Goal: Task Accomplishment & Management: Manage account settings

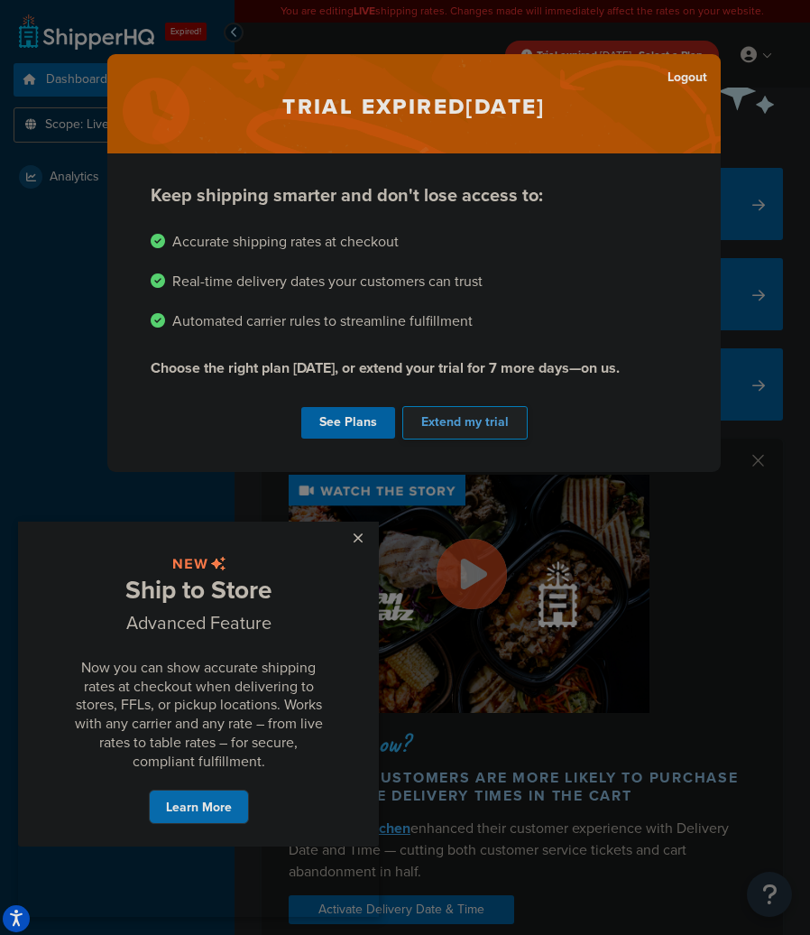
click at [442, 421] on button "Extend my trial" at bounding box center [465, 422] width 125 height 33
click at [436, 417] on div "See Plans Extend my trial" at bounding box center [414, 423] width 527 height 41
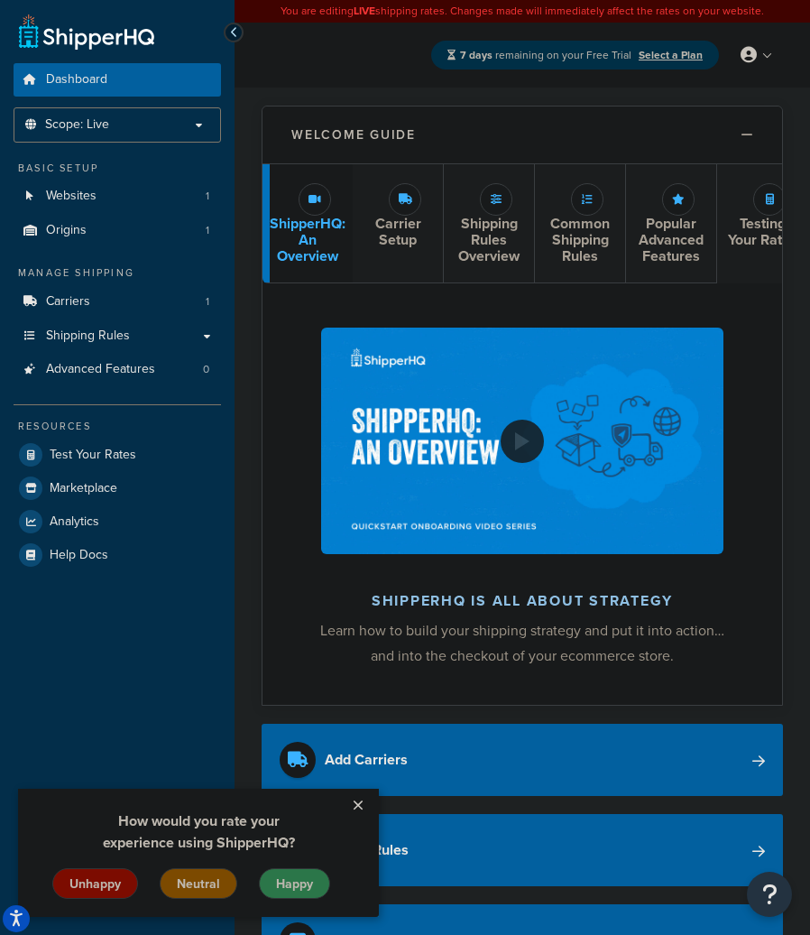
click at [357, 804] on link "×" at bounding box center [358, 805] width 32 height 32
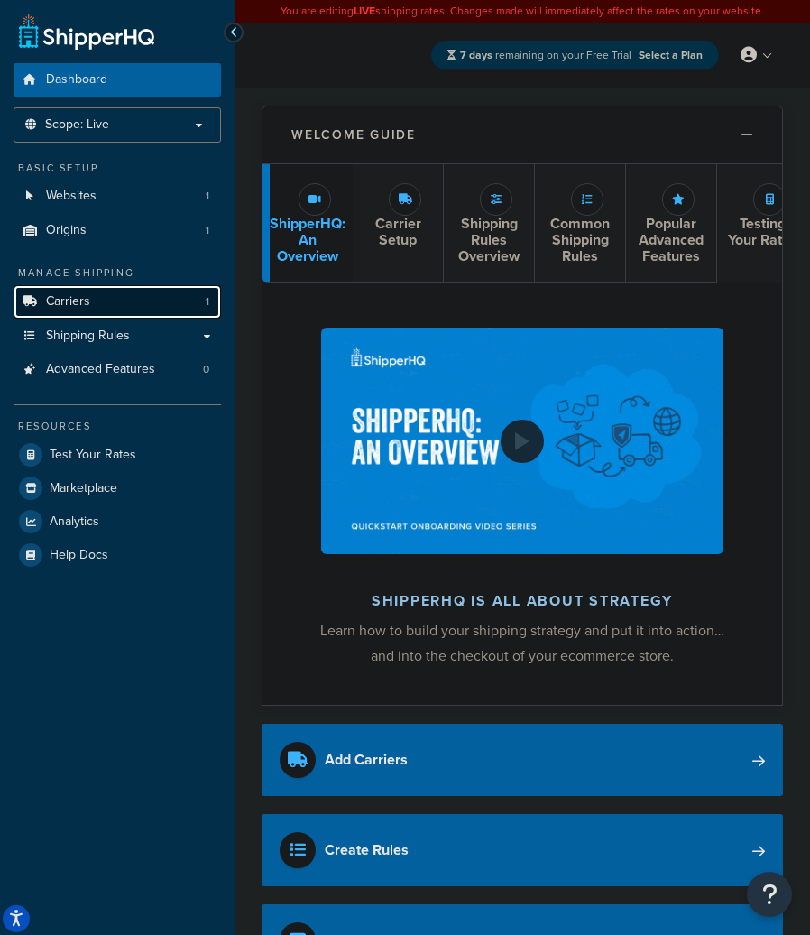
click at [128, 294] on link "Carriers 1" at bounding box center [118, 301] width 208 height 33
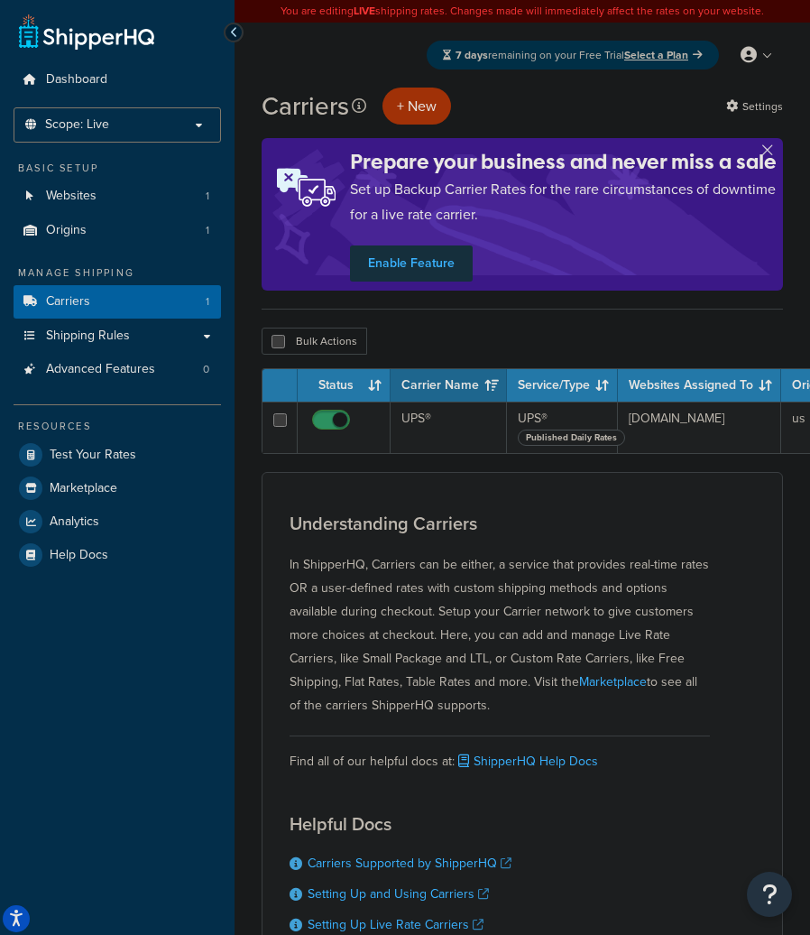
scroll to position [18, 0]
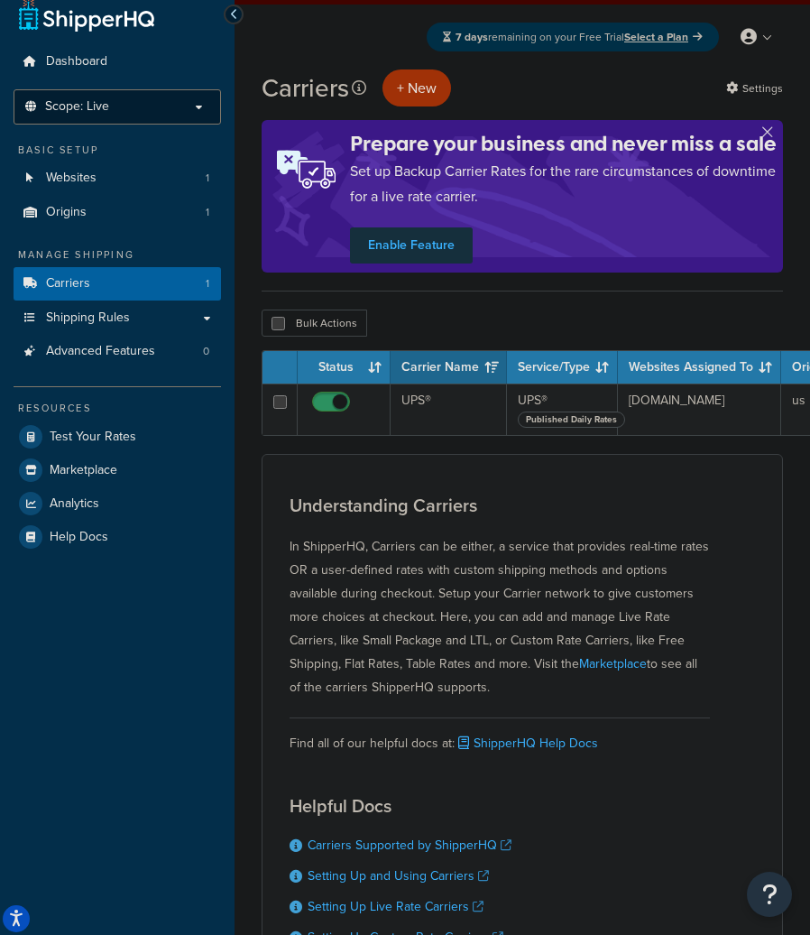
click at [167, 116] on li "Scope: Live Development Integration Test" at bounding box center [118, 106] width 208 height 35
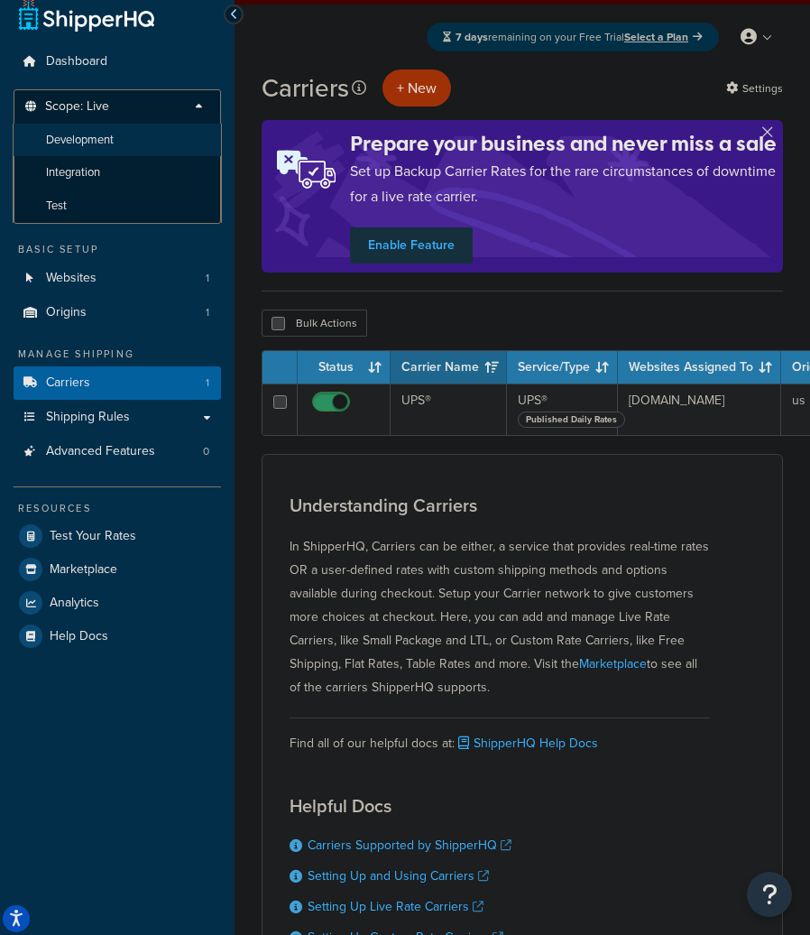
click at [107, 141] on span "Development" at bounding box center [80, 140] width 68 height 15
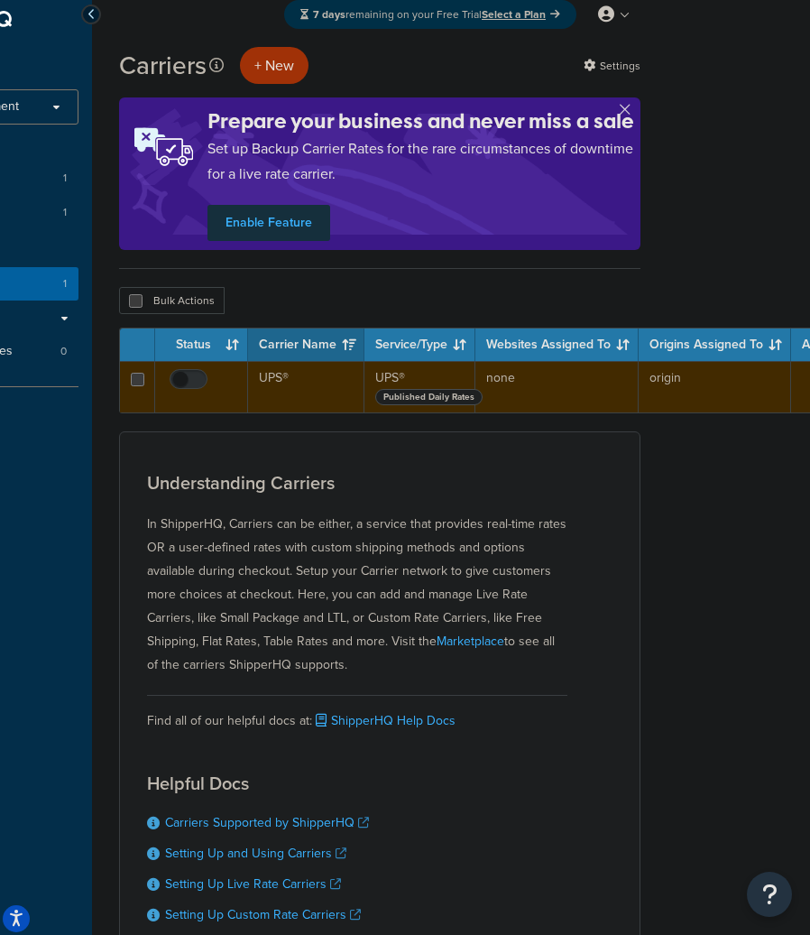
scroll to position [18, 314]
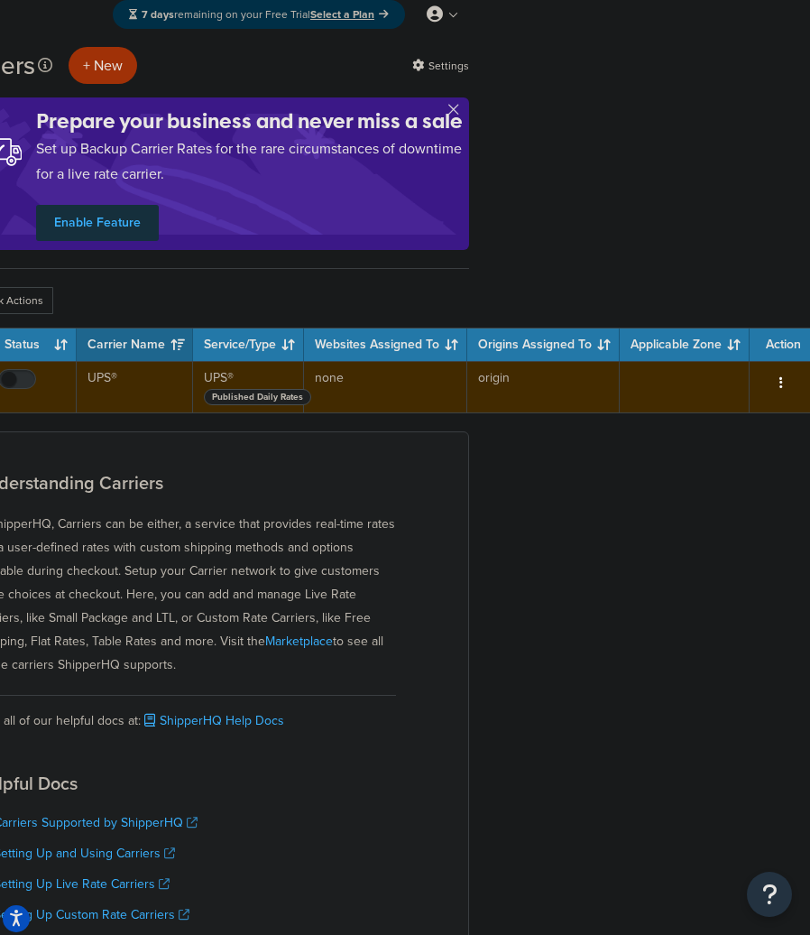
click at [775, 394] on button "button" at bounding box center [781, 383] width 25 height 29
click at [780, 378] on icon "button" at bounding box center [782, 382] width 4 height 13
click at [780, 380] on icon "button" at bounding box center [782, 382] width 4 height 13
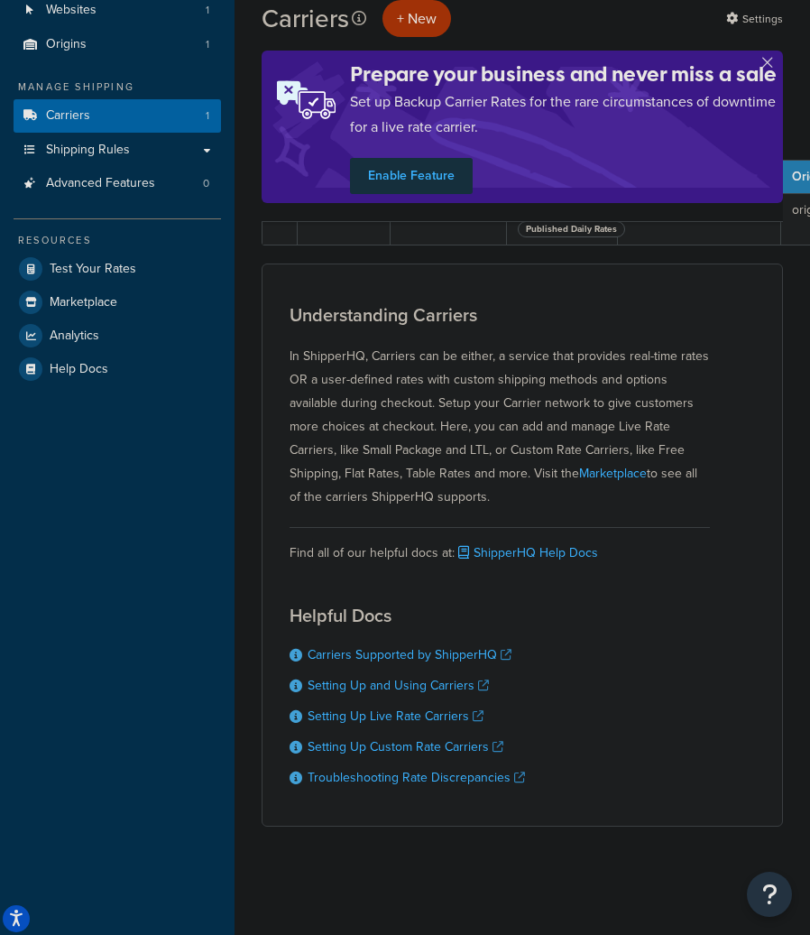
scroll to position [0, 0]
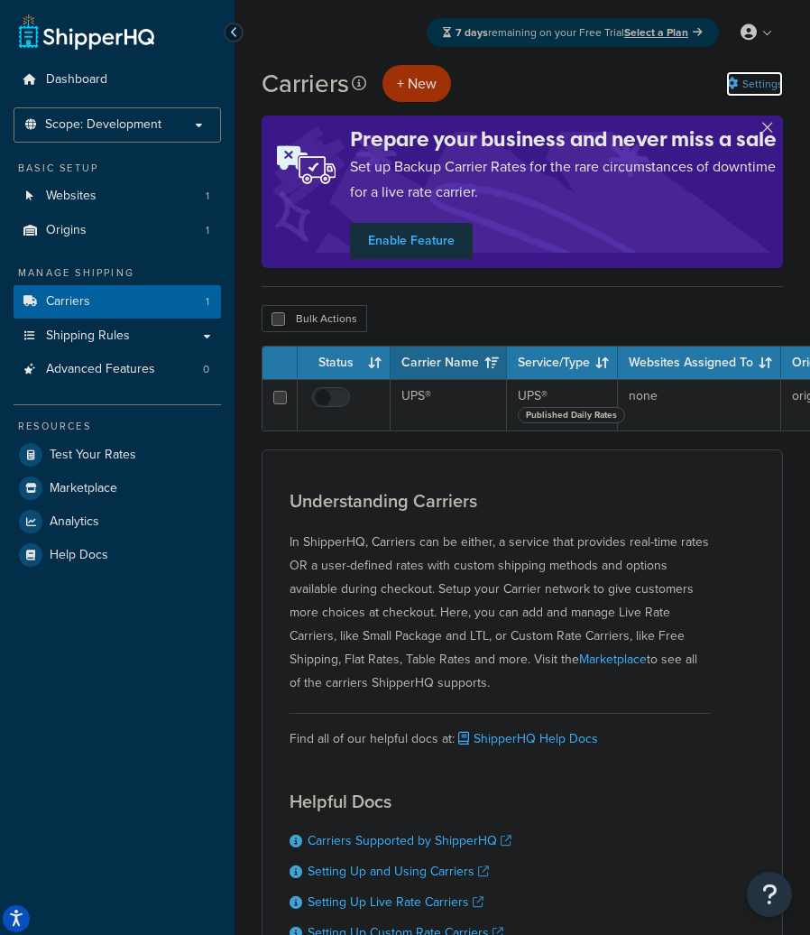
click at [758, 85] on link "Settings" at bounding box center [755, 83] width 57 height 25
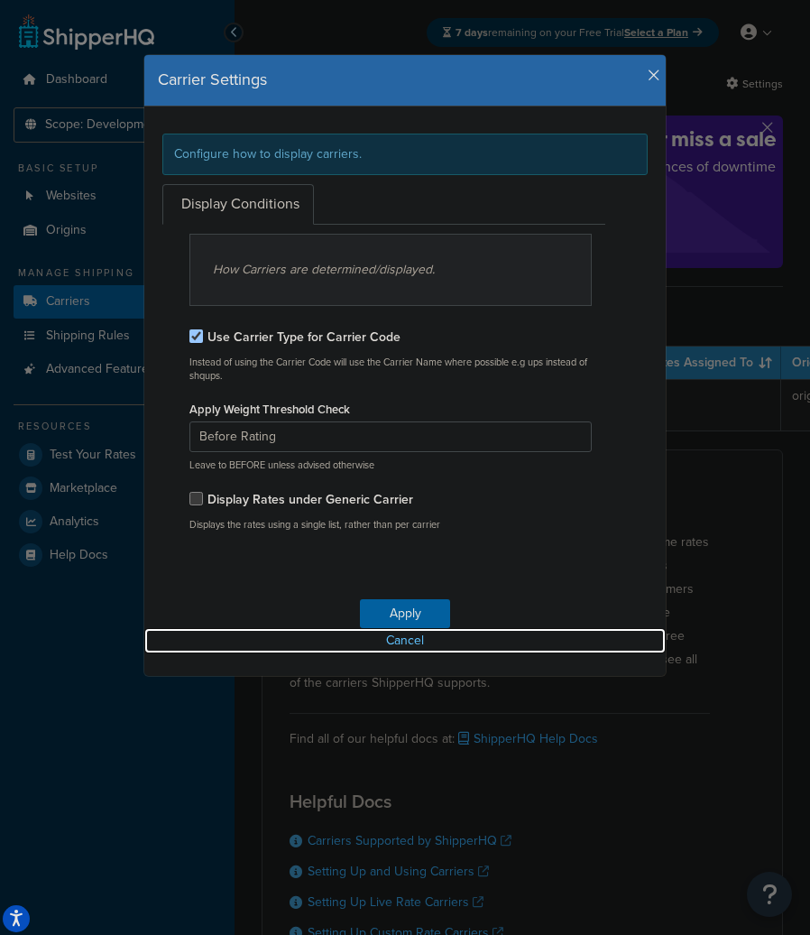
click at [394, 639] on link "Cancel" at bounding box center [405, 640] width 522 height 25
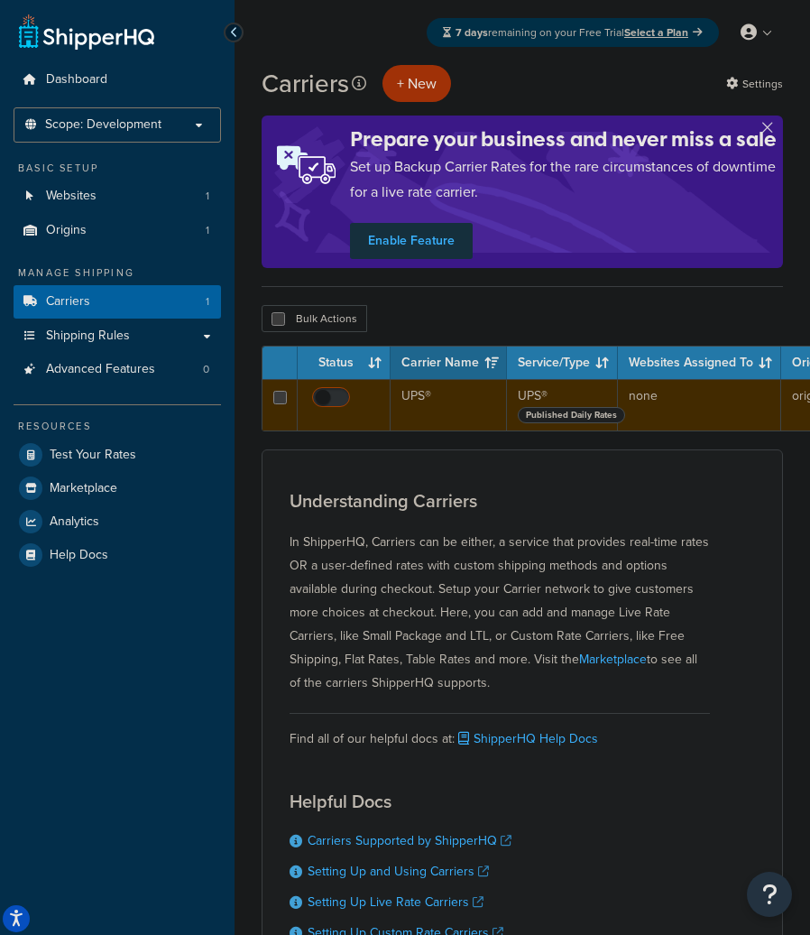
click at [351, 406] on input "checkbox" at bounding box center [334, 402] width 50 height 23
checkbox input "true"
click at [484, 412] on td "UPS®" at bounding box center [449, 404] width 116 height 51
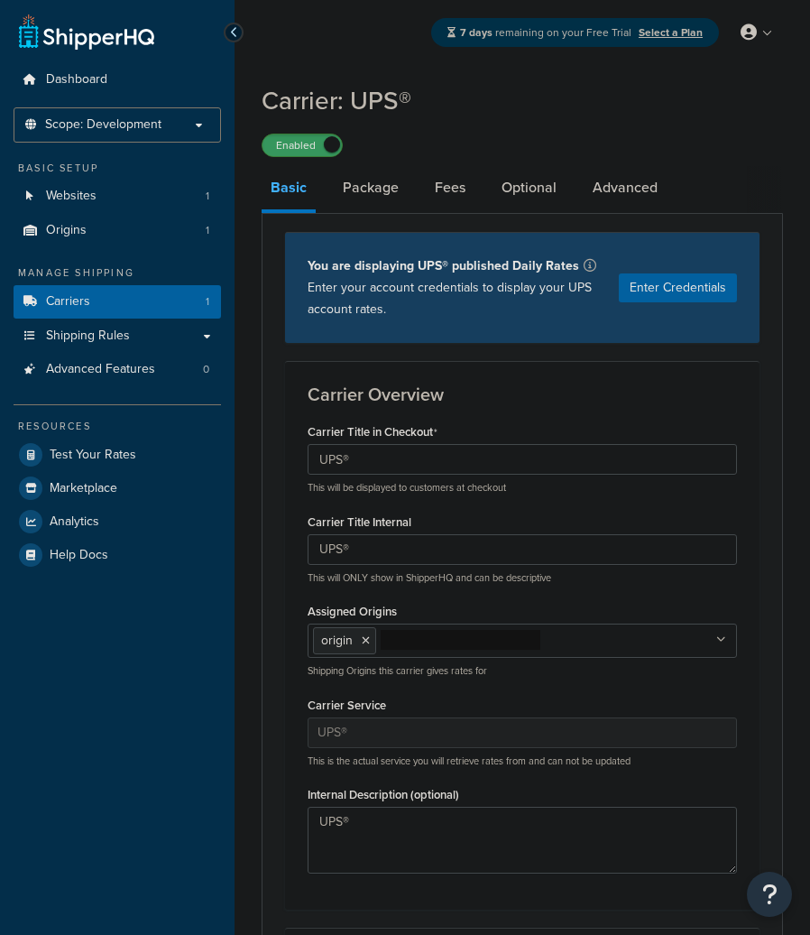
select select "ups"
click at [368, 186] on link "Package" at bounding box center [371, 187] width 74 height 43
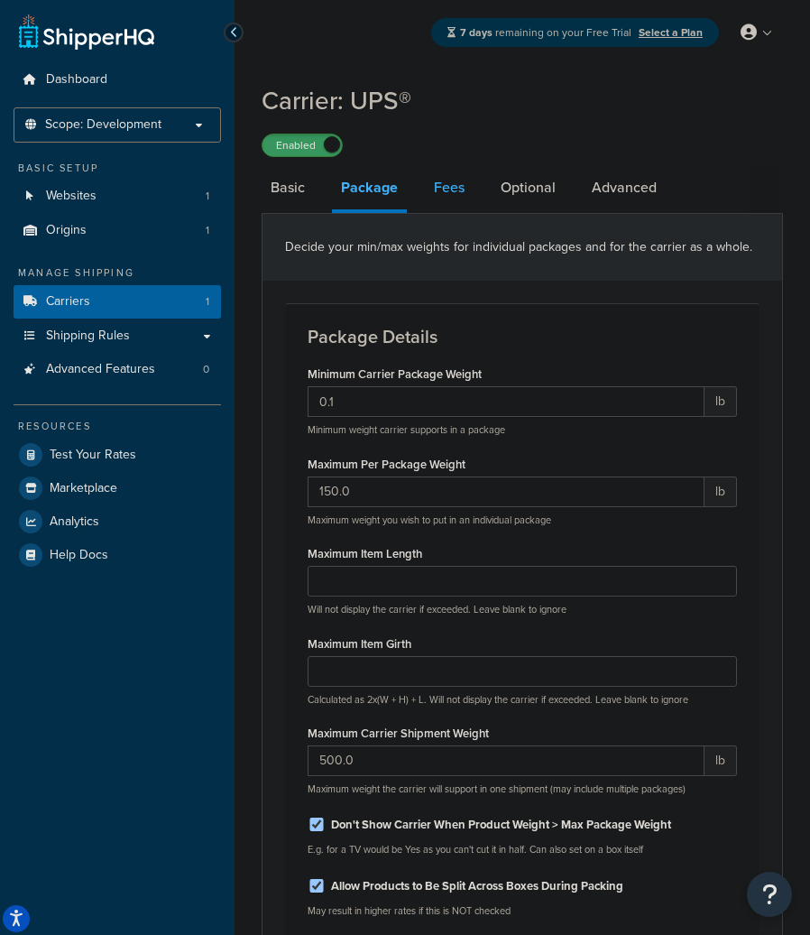
click at [436, 197] on link "Fees" at bounding box center [449, 187] width 49 height 43
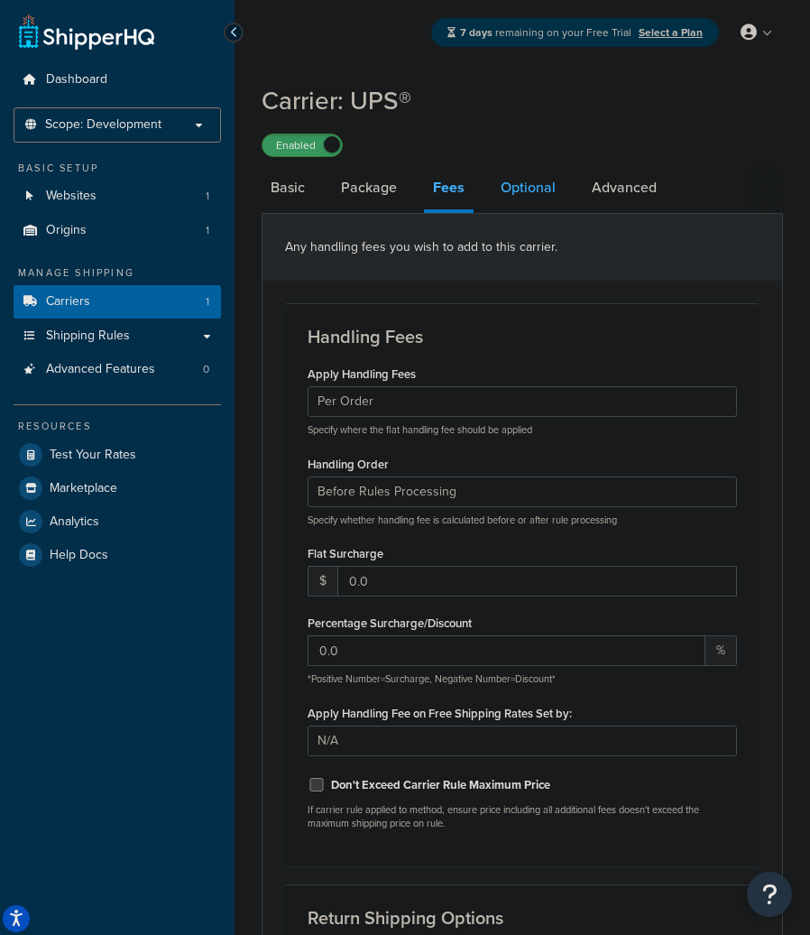
click at [505, 201] on link "Optional" at bounding box center [528, 187] width 73 height 43
select select "business"
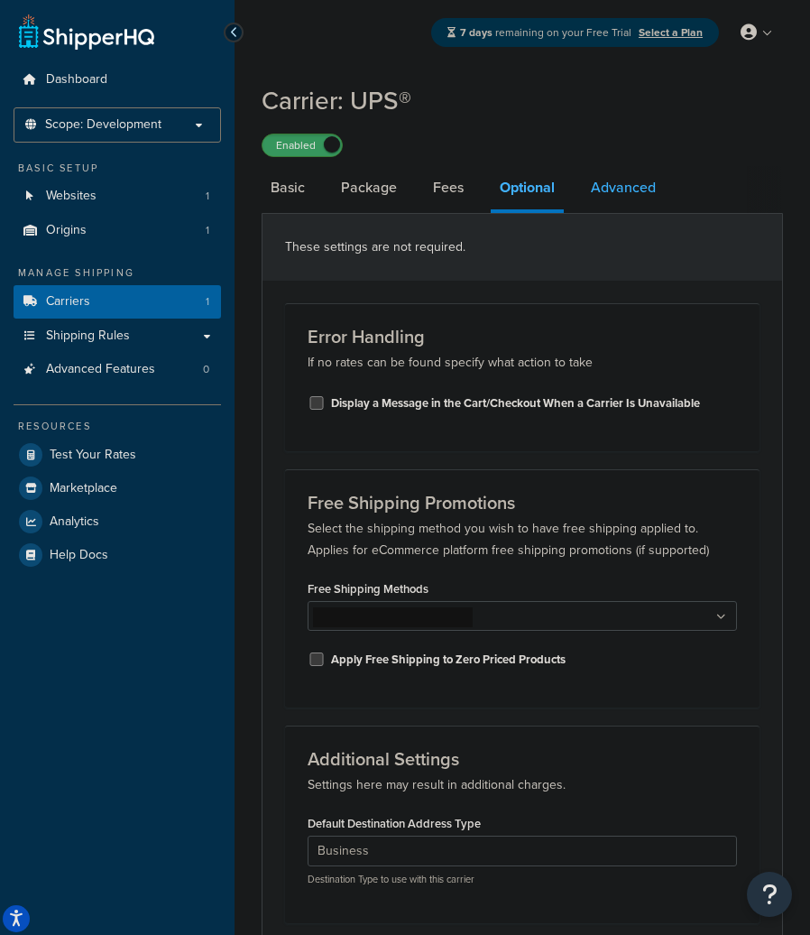
click at [606, 206] on link "Advanced" at bounding box center [623, 187] width 83 height 43
select select "false"
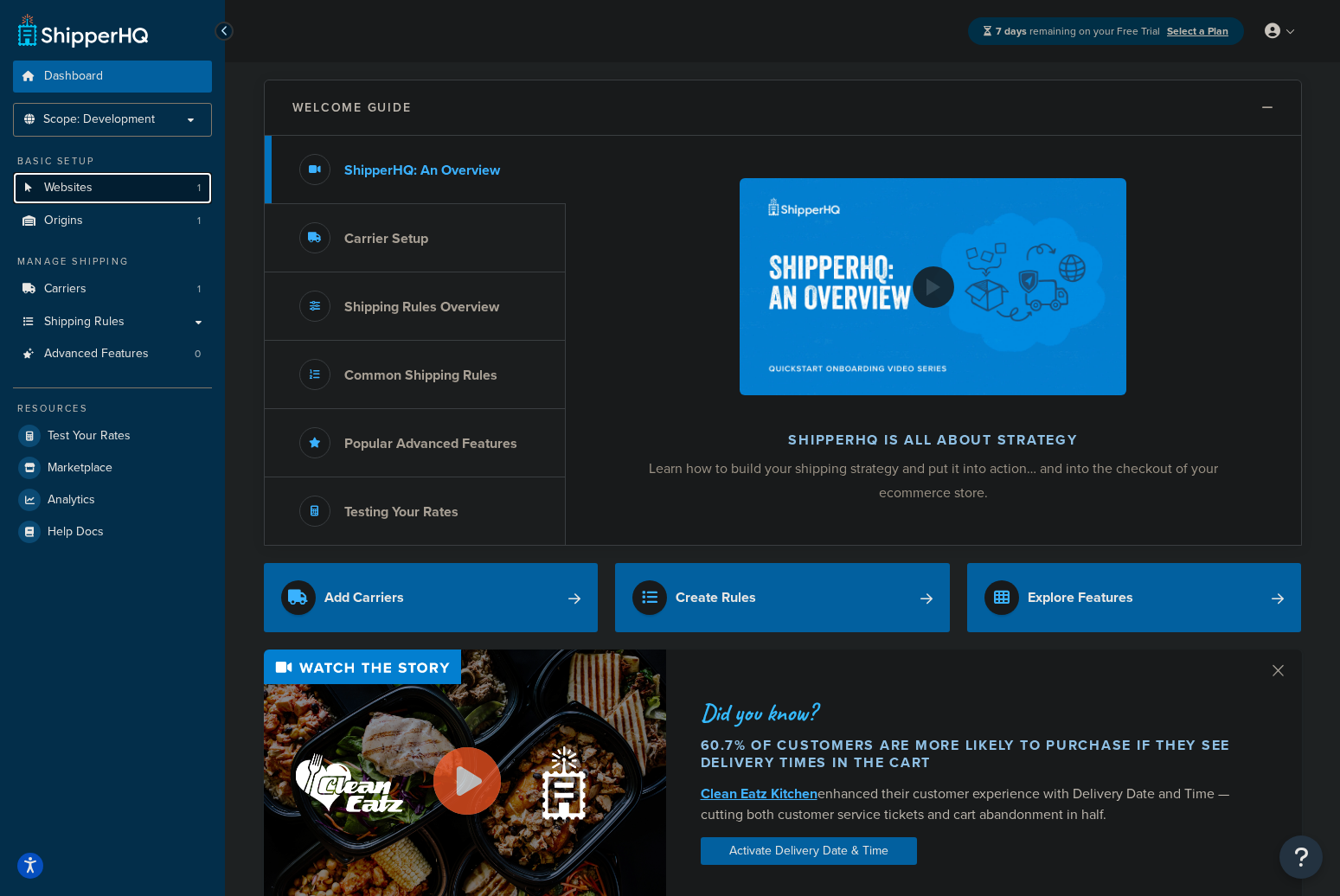
click at [122, 192] on link "Websites 1" at bounding box center [113, 188] width 199 height 32
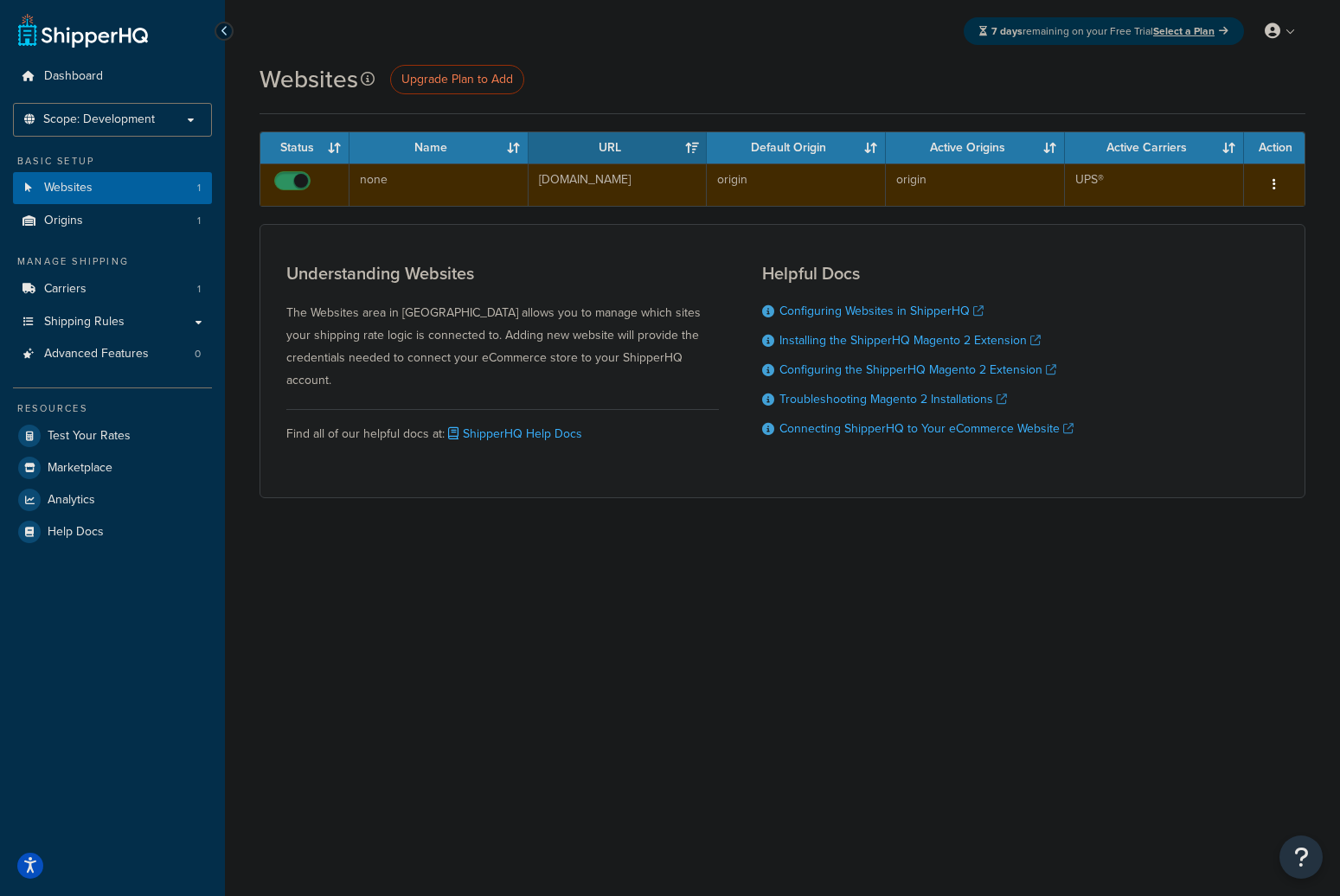
click at [1273, 188] on icon "button" at bounding box center [1275, 184] width 4 height 12
click at [1201, 248] on link "Delete" at bounding box center [1204, 255] width 137 height 35
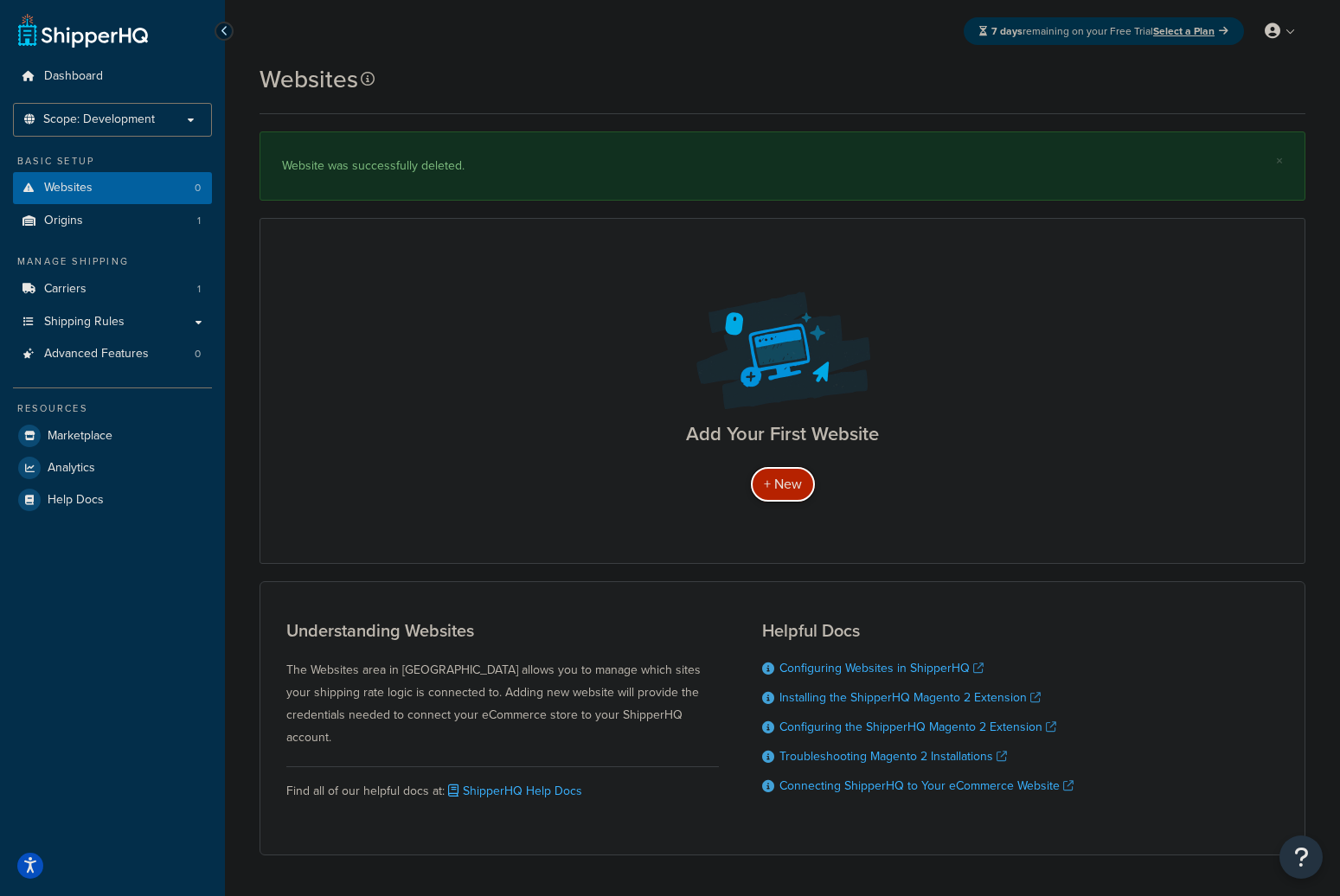
click at [780, 472] on link "+ New" at bounding box center [783, 483] width 66 height 35
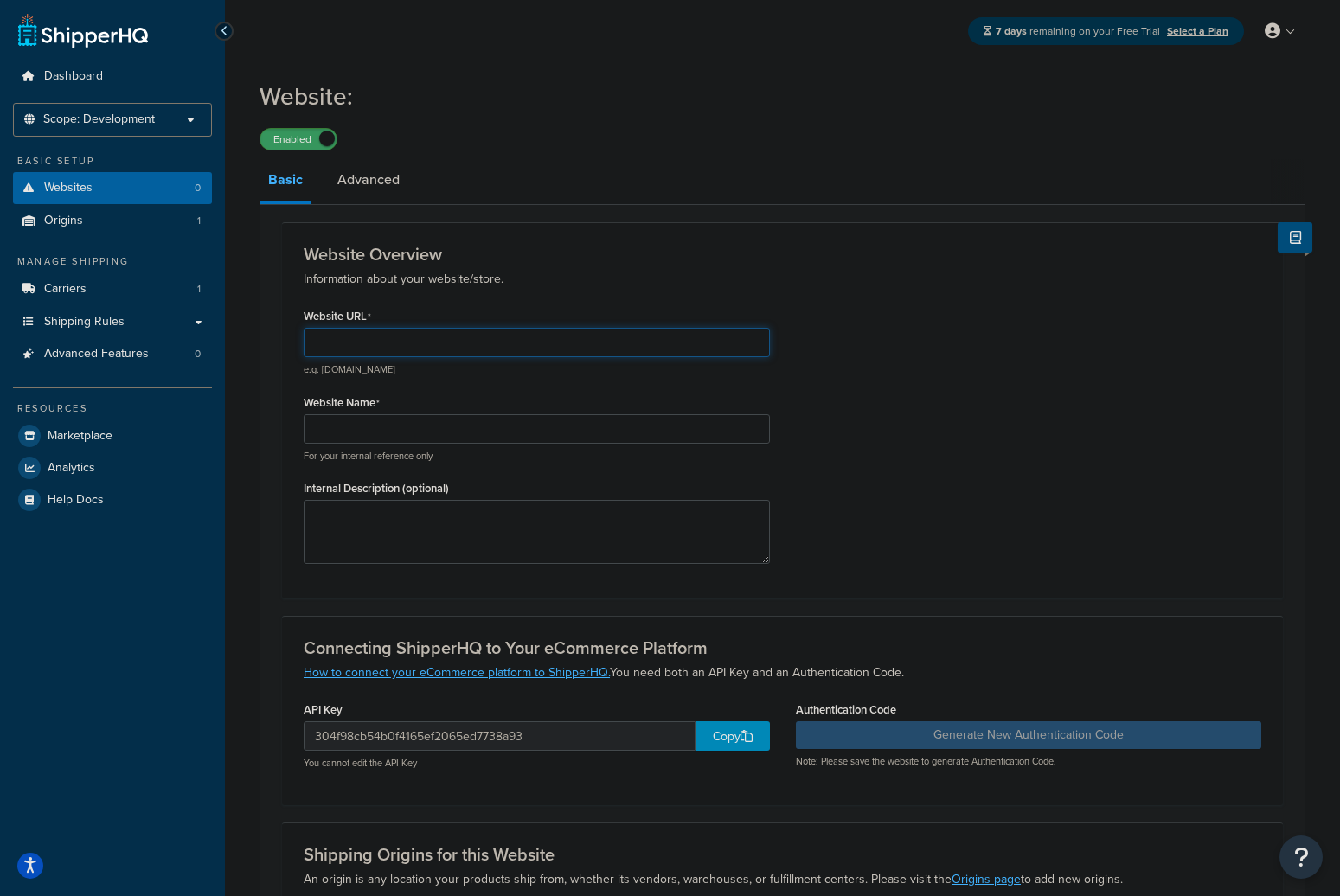
click at [418, 334] on input "Website URL" at bounding box center [537, 342] width 466 height 30
paste input "[URL][DOMAIN_NAME]"
type input "[URL][DOMAIN_NAME]"
click at [390, 439] on input "Website Name" at bounding box center [537, 428] width 466 height 30
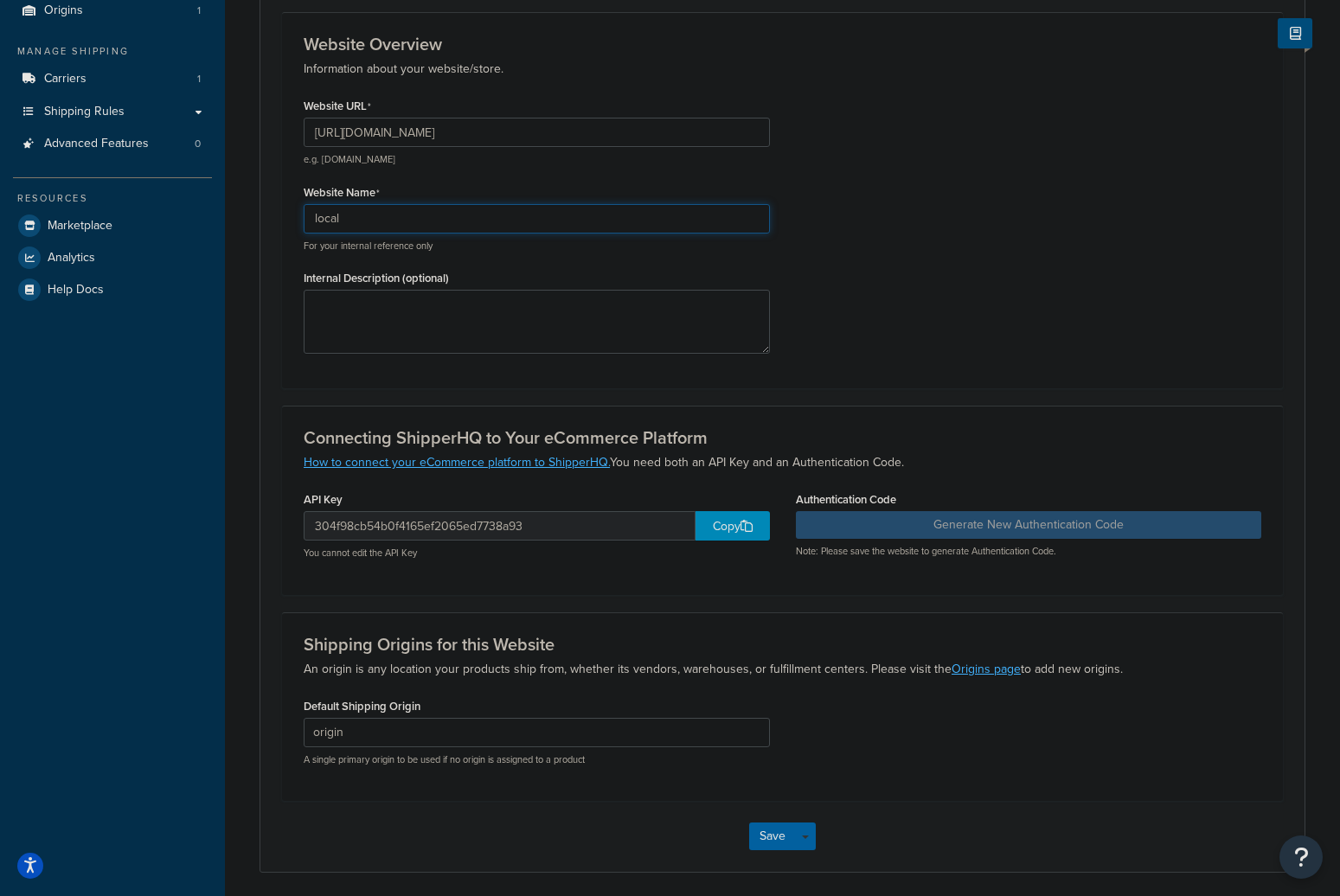
scroll to position [275, 0]
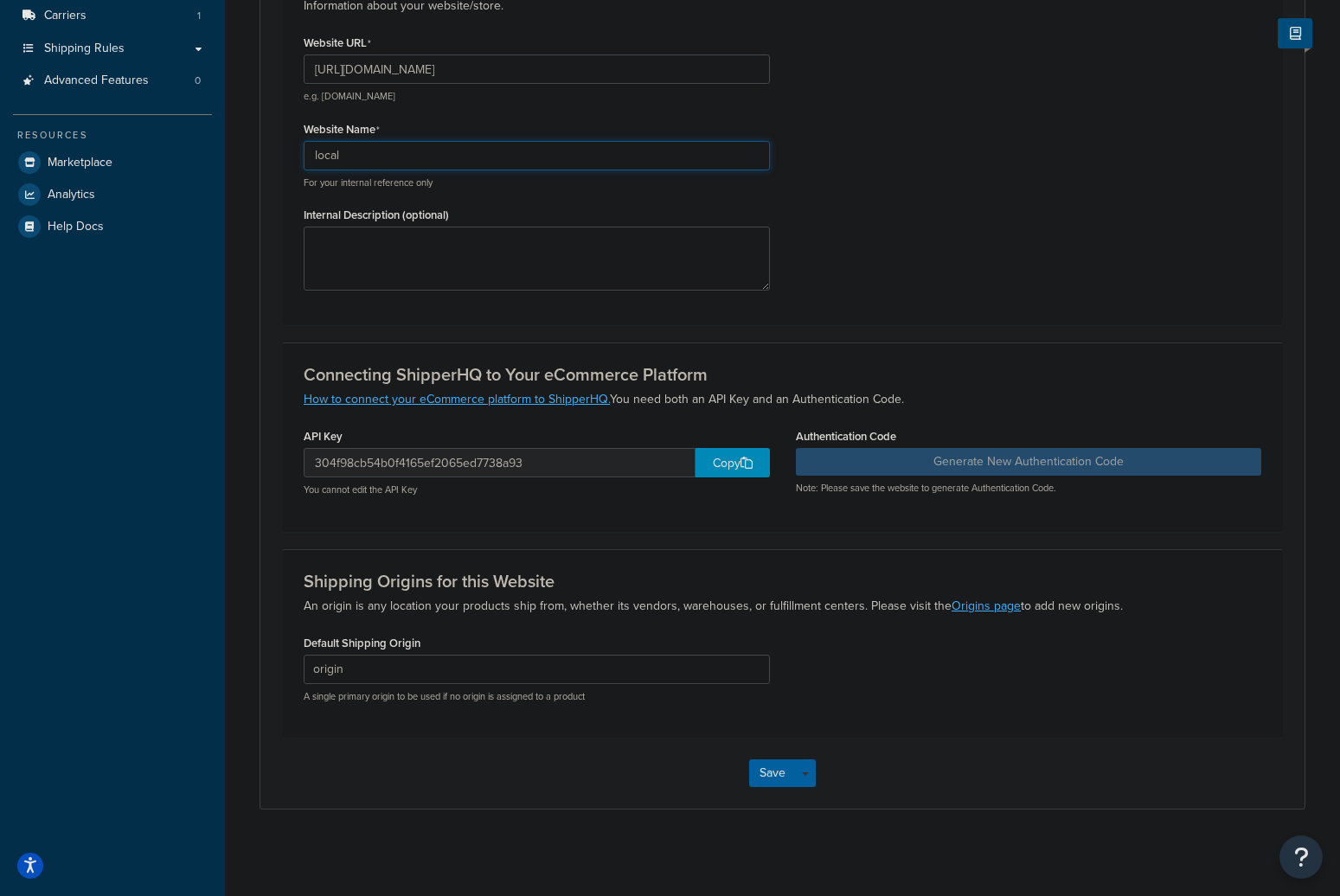
type input "local"
click at [734, 458] on div "Copy" at bounding box center [733, 463] width 75 height 30
click at [781, 768] on button "Save" at bounding box center [773, 772] width 47 height 28
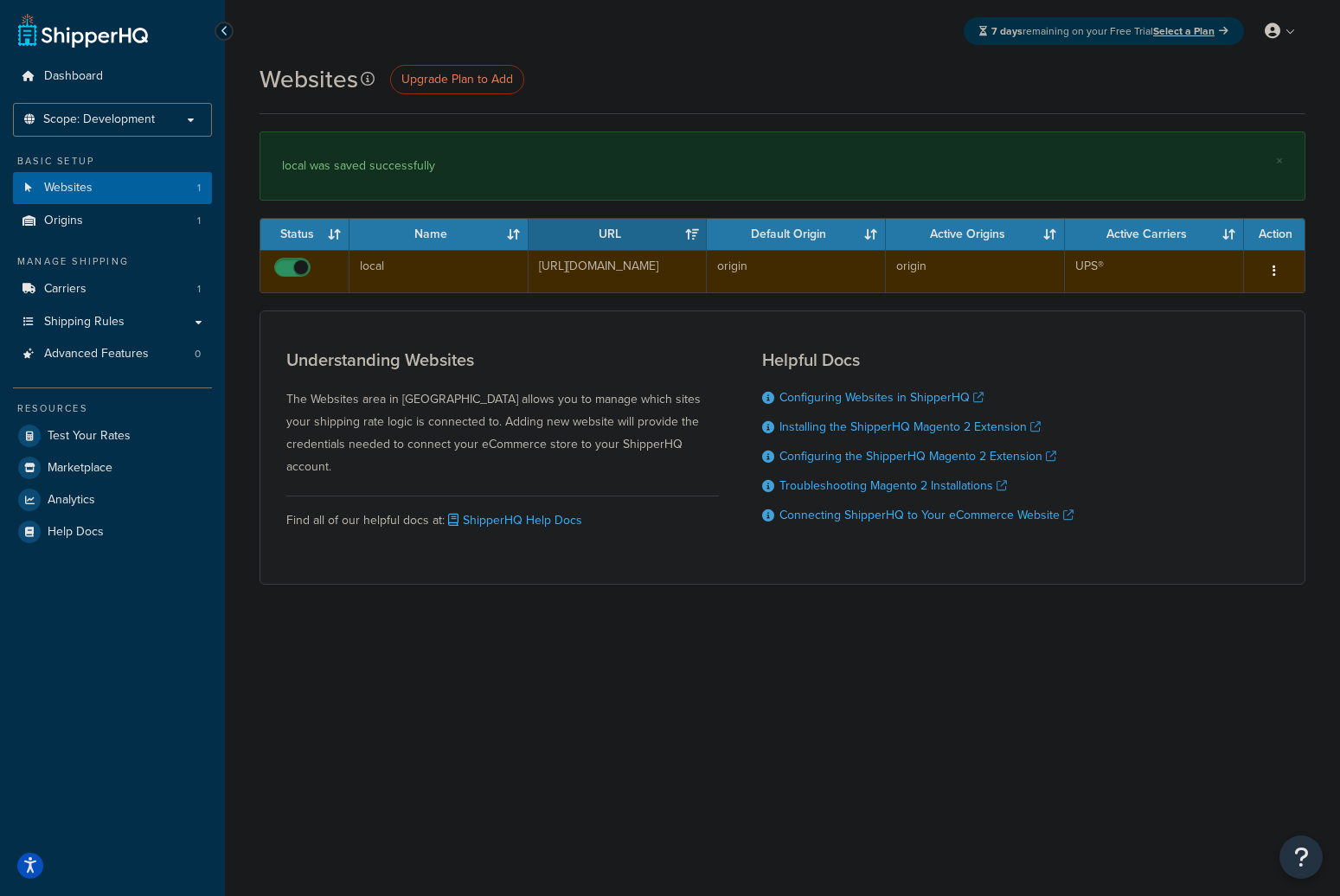
click at [1274, 269] on icon "button" at bounding box center [1275, 270] width 4 height 12
click at [1212, 297] on link "Edit" at bounding box center [1204, 306] width 137 height 35
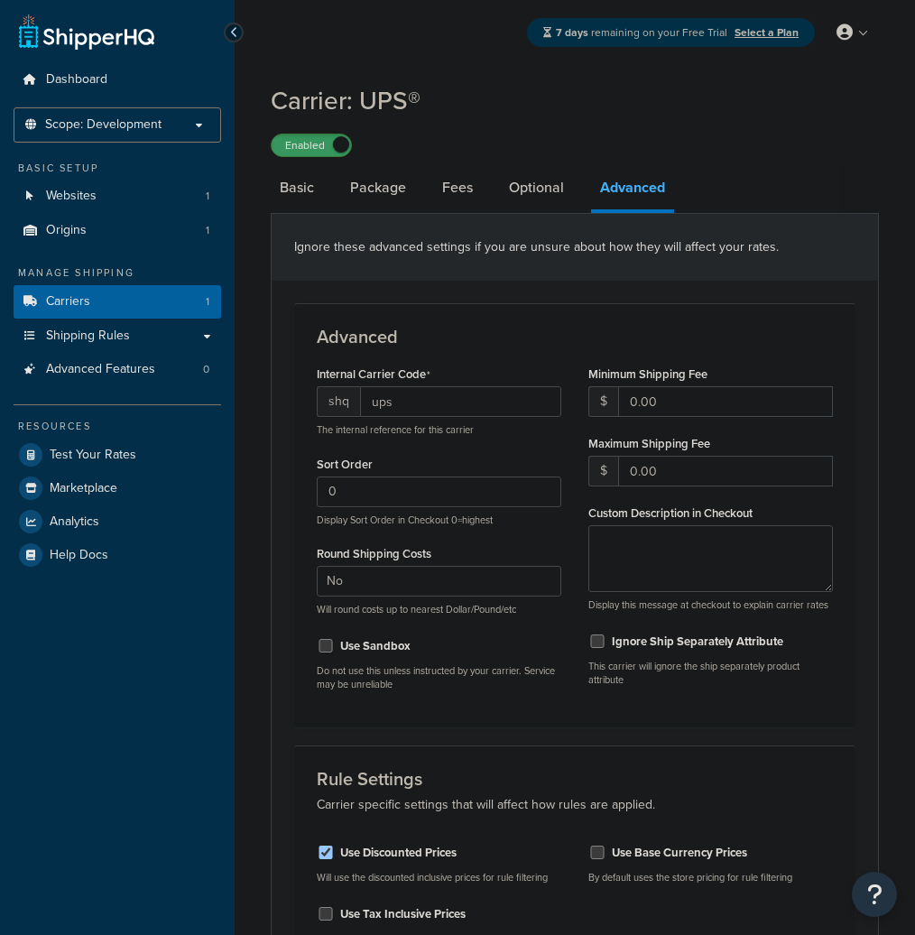
select select "false"
click at [160, 201] on link "Websites 1" at bounding box center [118, 196] width 208 height 33
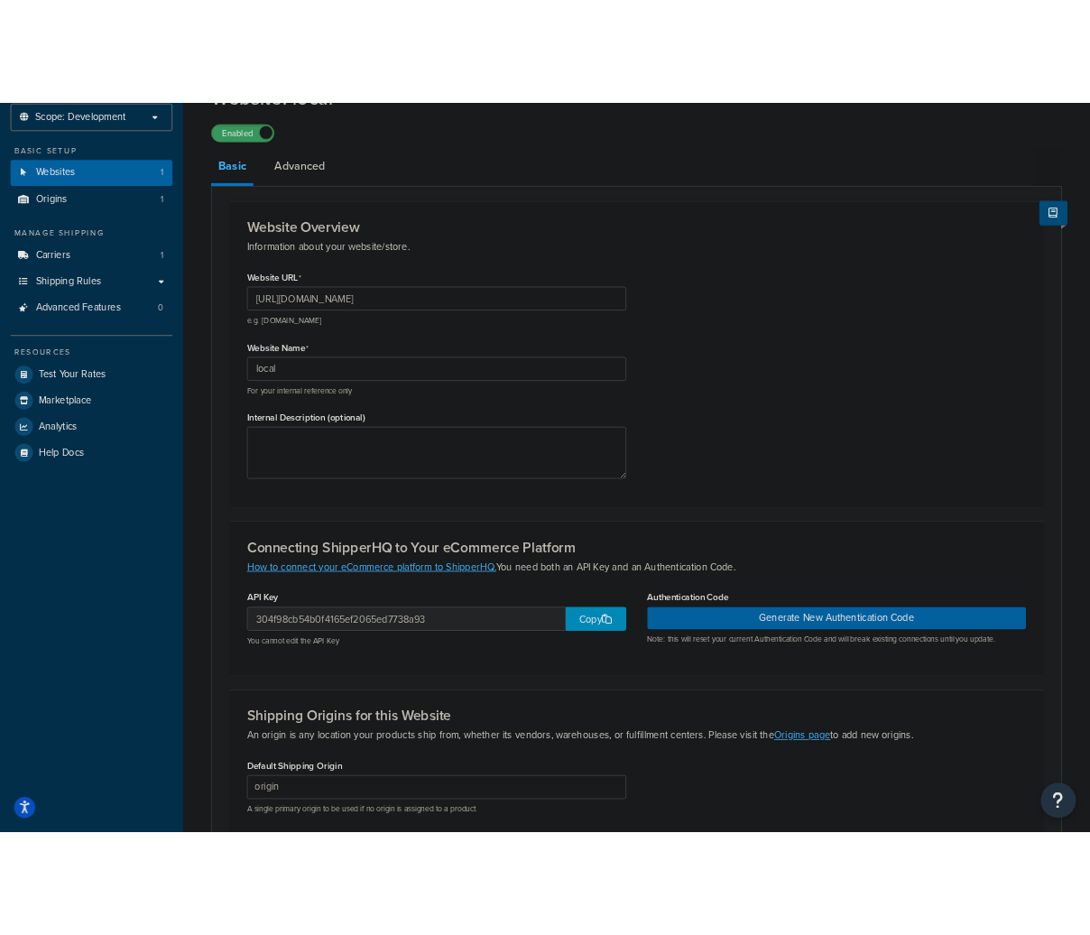
scroll to position [287, 0]
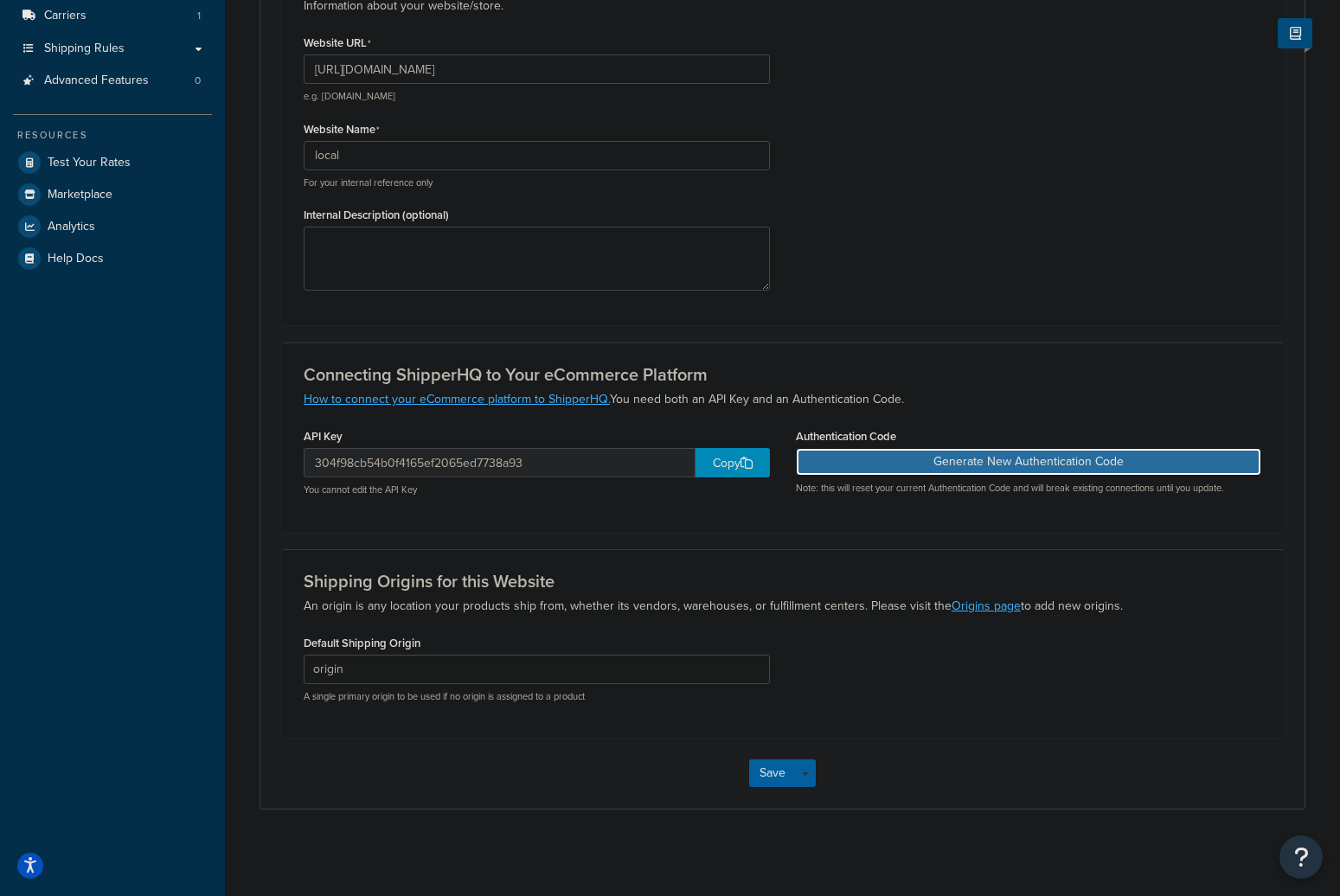
click at [901, 457] on button "Generate New Authentication Code" at bounding box center [1028, 462] width 466 height 28
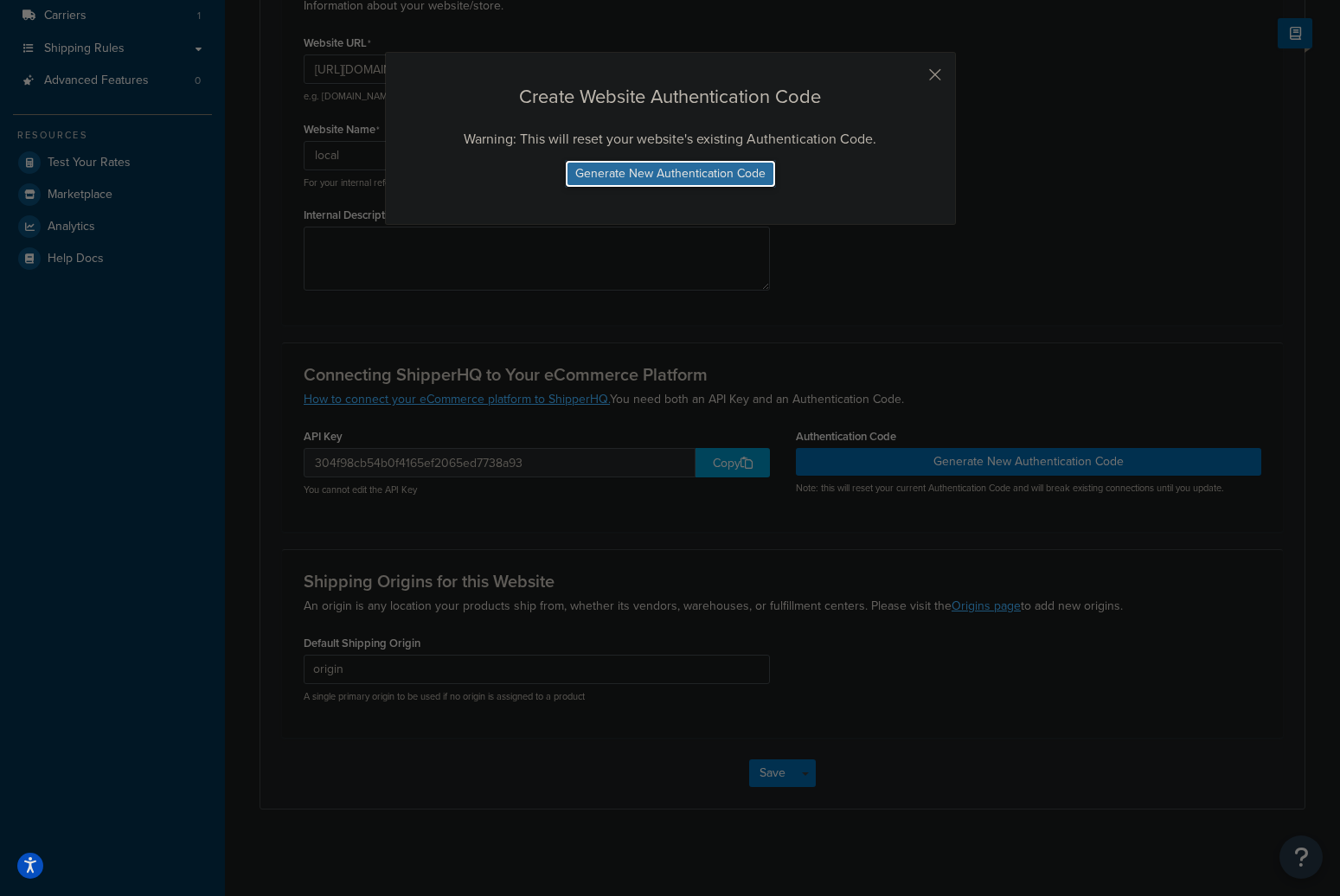
click at [719, 173] on button "Generate New Authentication Code" at bounding box center [670, 173] width 211 height 28
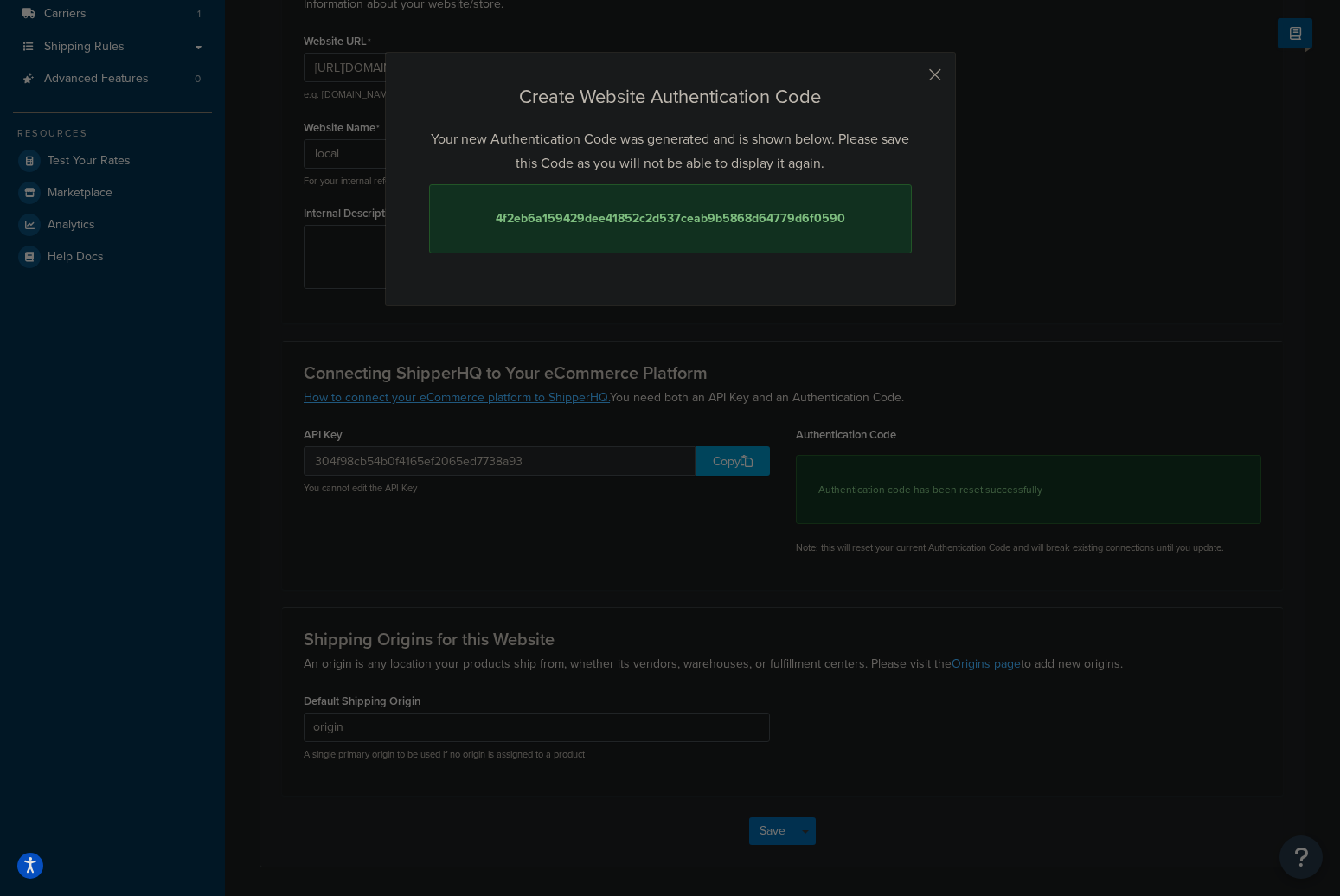
click at [703, 218] on strong "4f2eb6a159429dee41852c2d537ceab9b5868d64779d6f0590" at bounding box center [670, 218] width 350 height 18
copy strong "4f2eb6a159429dee41852c2d537ceab9b5868d64779d6f0590"
click at [912, 79] on button "button" at bounding box center [910, 80] width 5 height 5
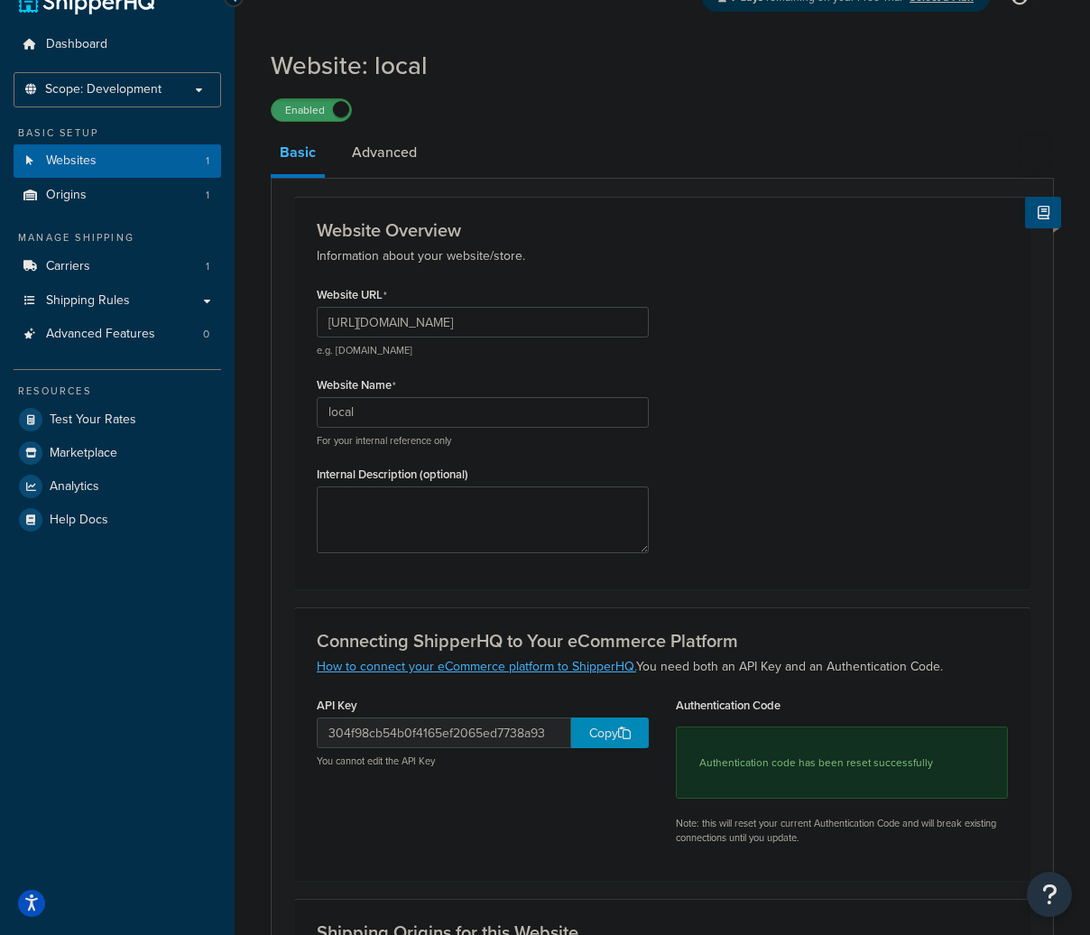
scroll to position [32, 0]
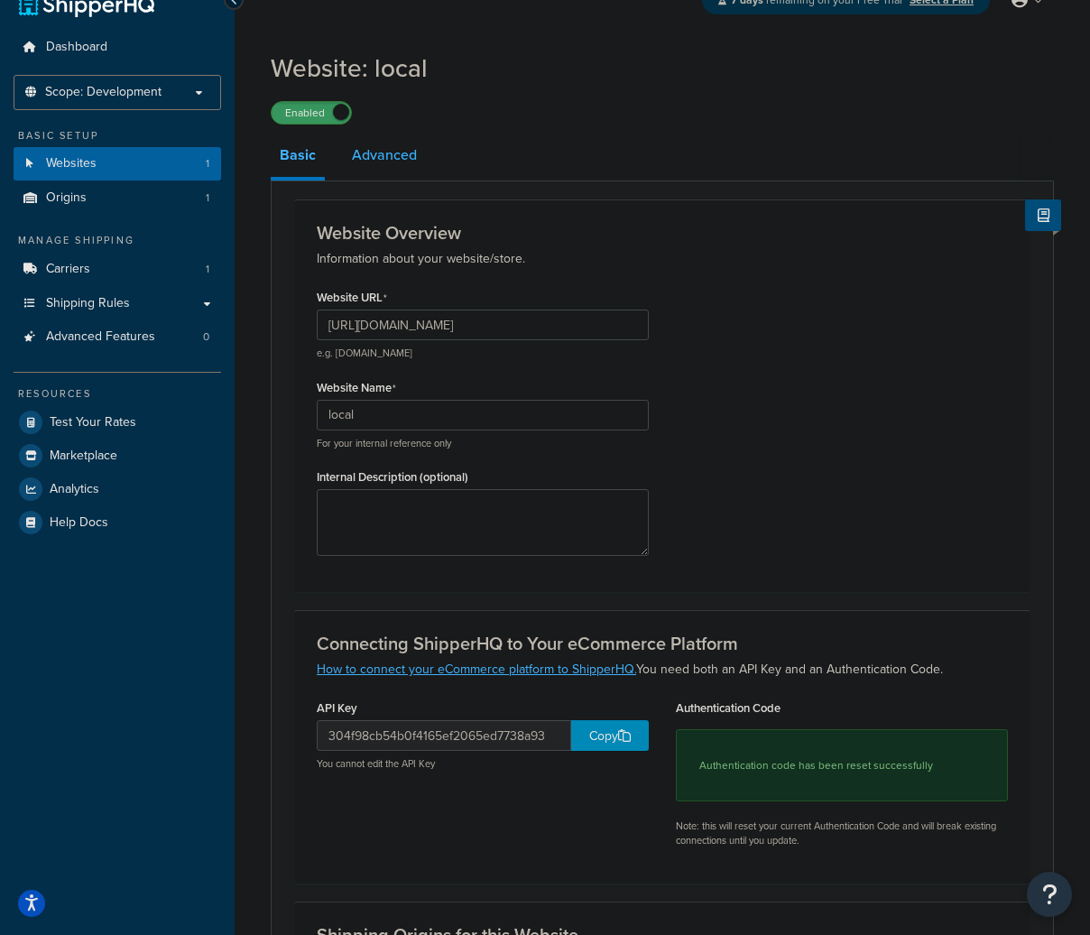
click at [397, 172] on link "Advanced" at bounding box center [384, 155] width 83 height 43
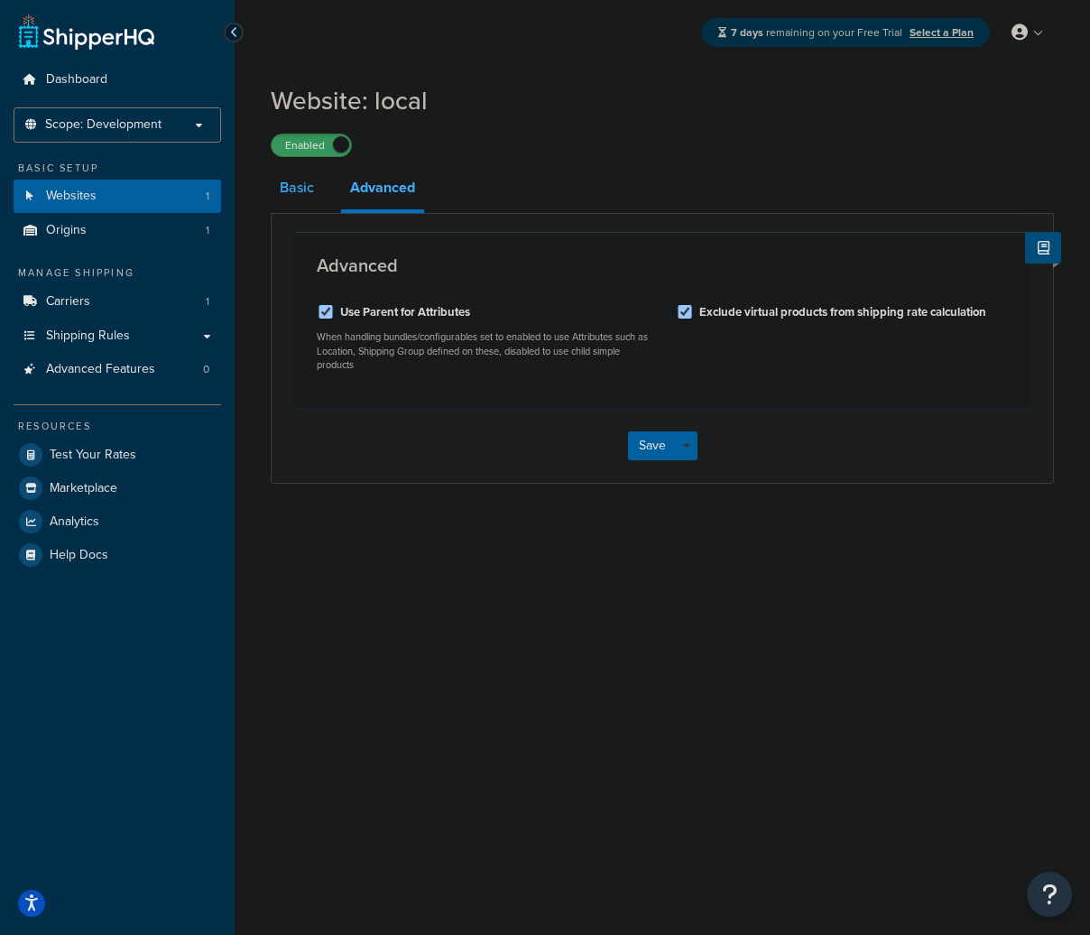
click at [296, 181] on link "Basic" at bounding box center [297, 187] width 52 height 43
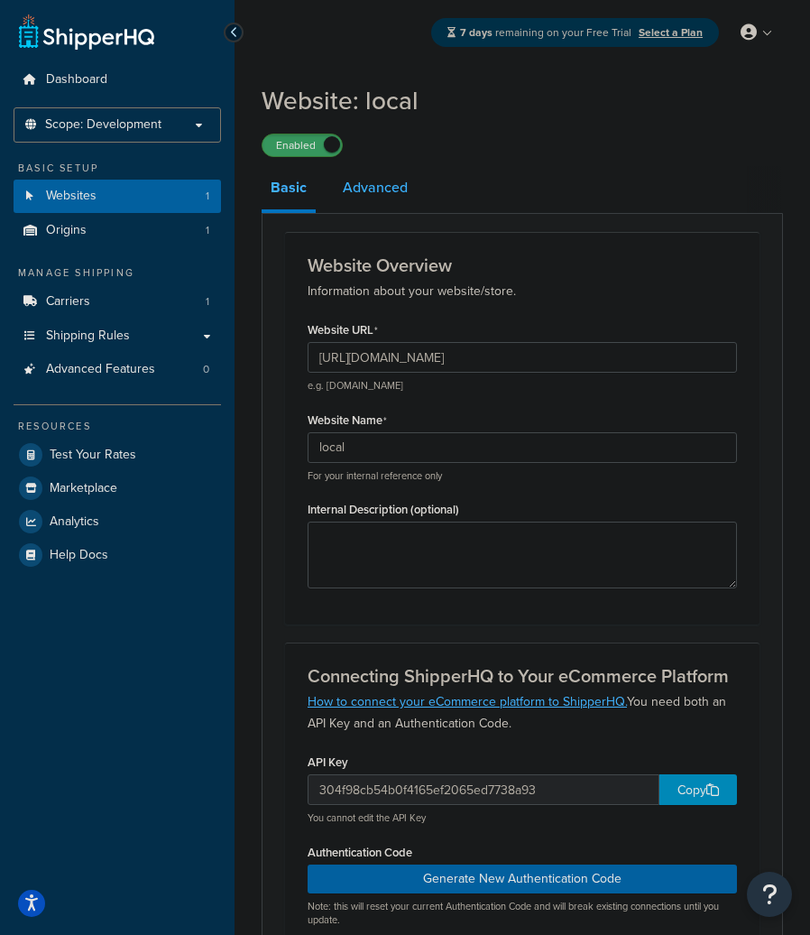
click at [397, 190] on link "Advanced" at bounding box center [375, 187] width 83 height 43
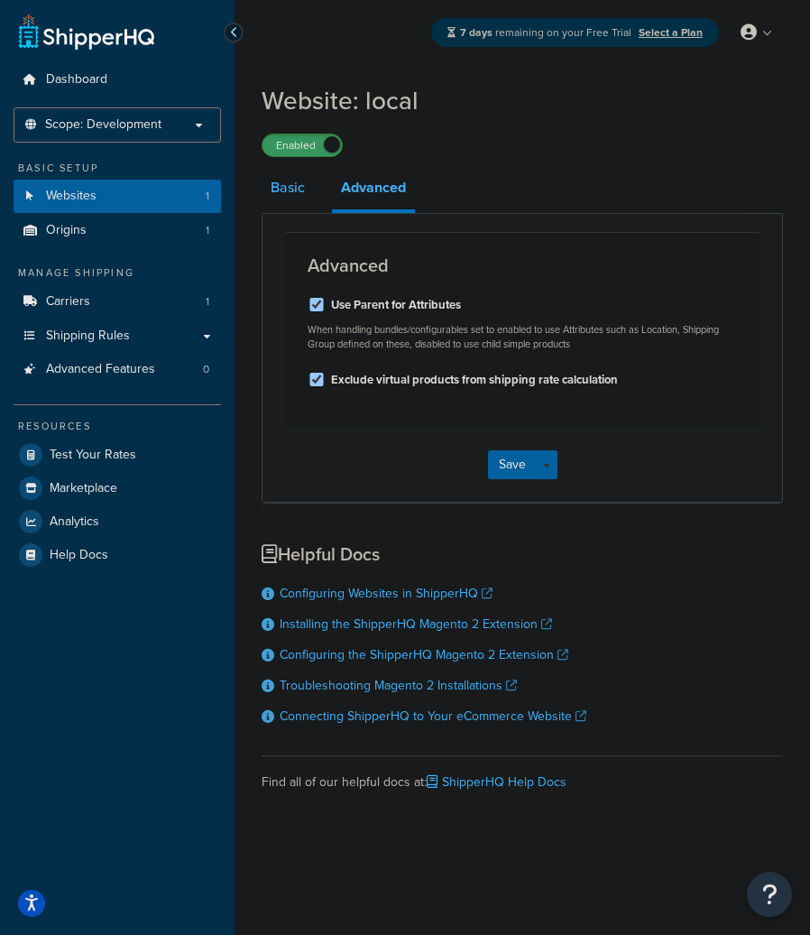
click at [301, 188] on link "Basic" at bounding box center [288, 187] width 52 height 43
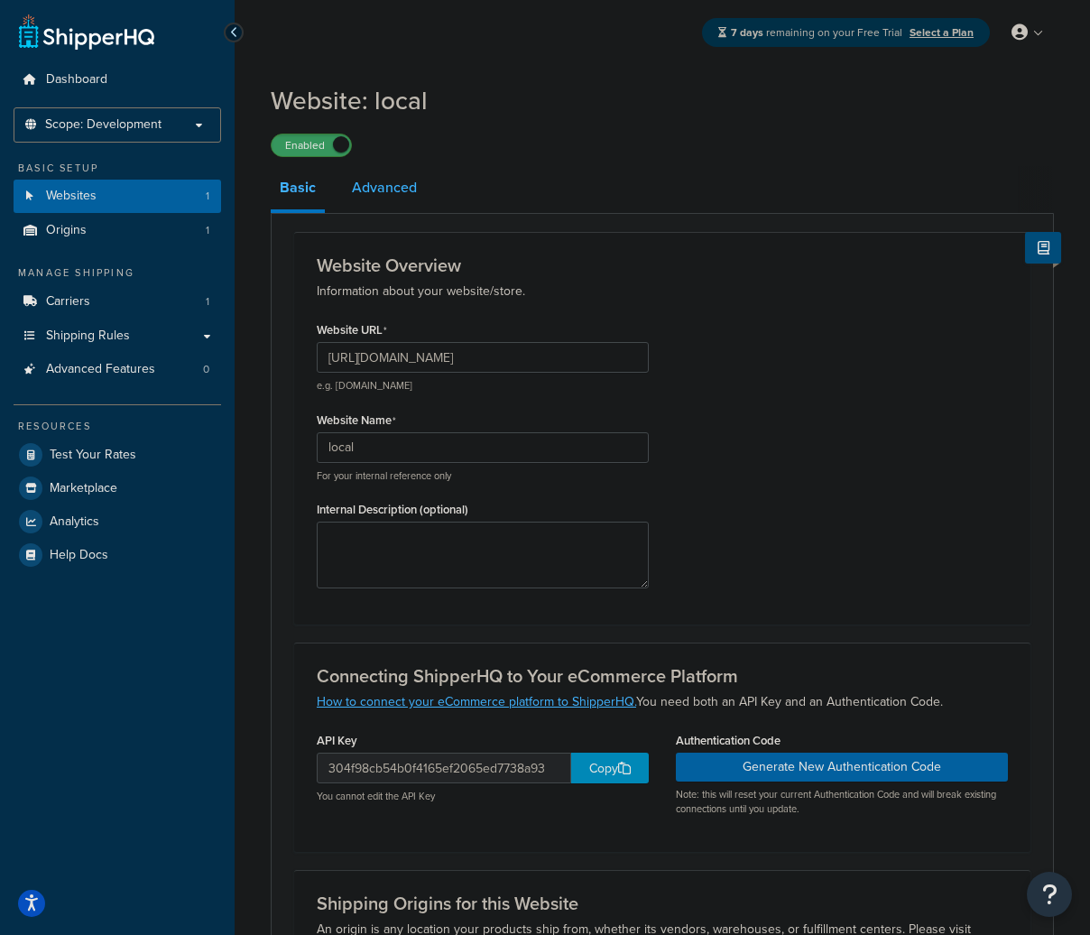
click at [390, 184] on link "Advanced" at bounding box center [384, 187] width 83 height 43
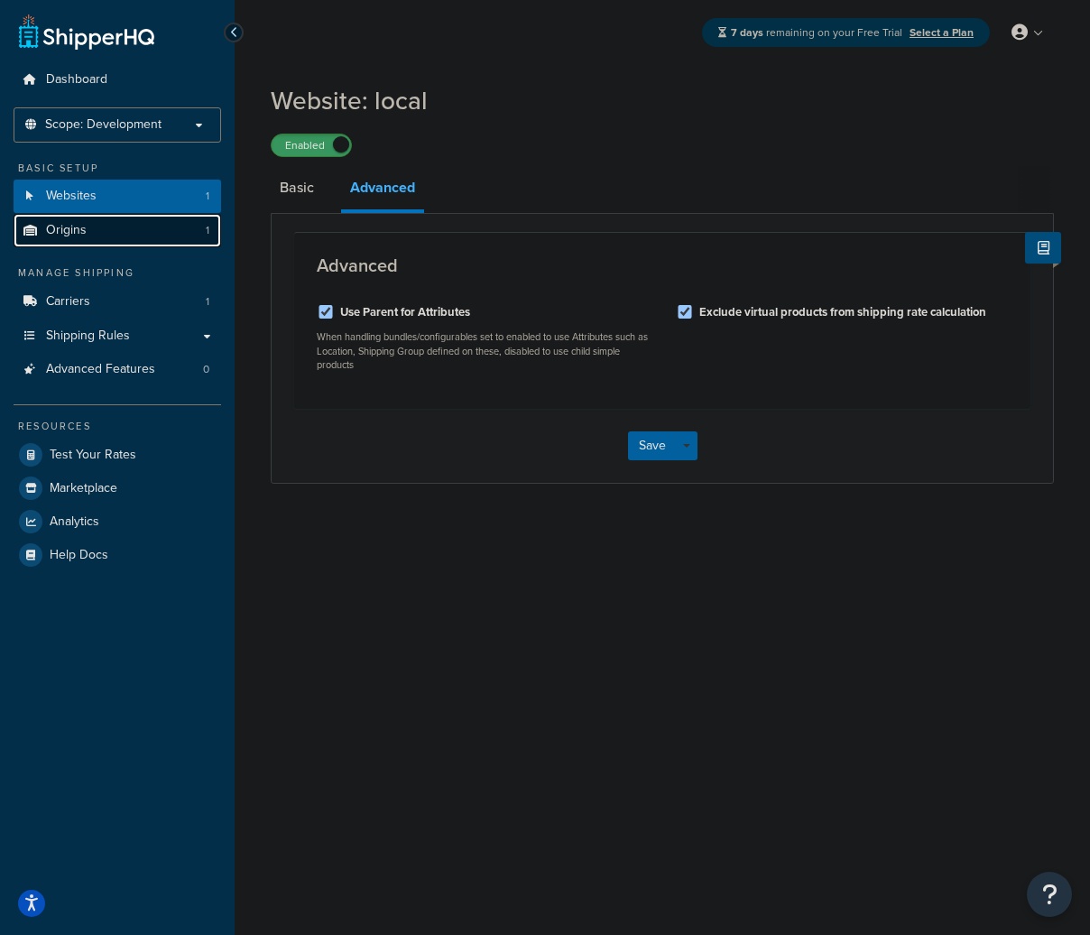
click at [153, 230] on link "Origins 1" at bounding box center [118, 230] width 208 height 33
